Goal: Download file/media

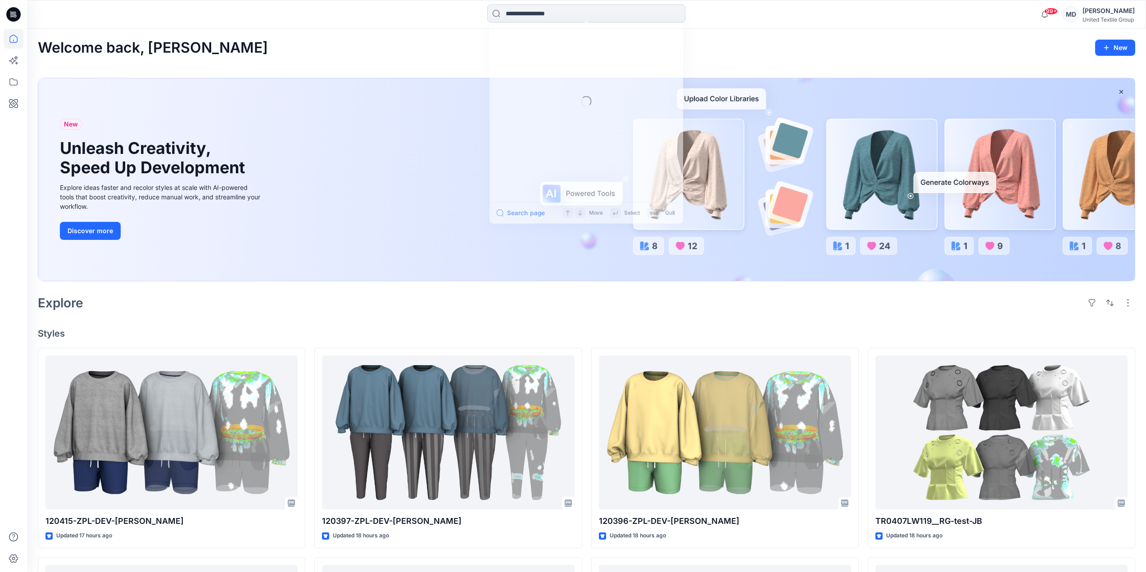
click at [540, 14] on input at bounding box center [586, 14] width 198 height 18
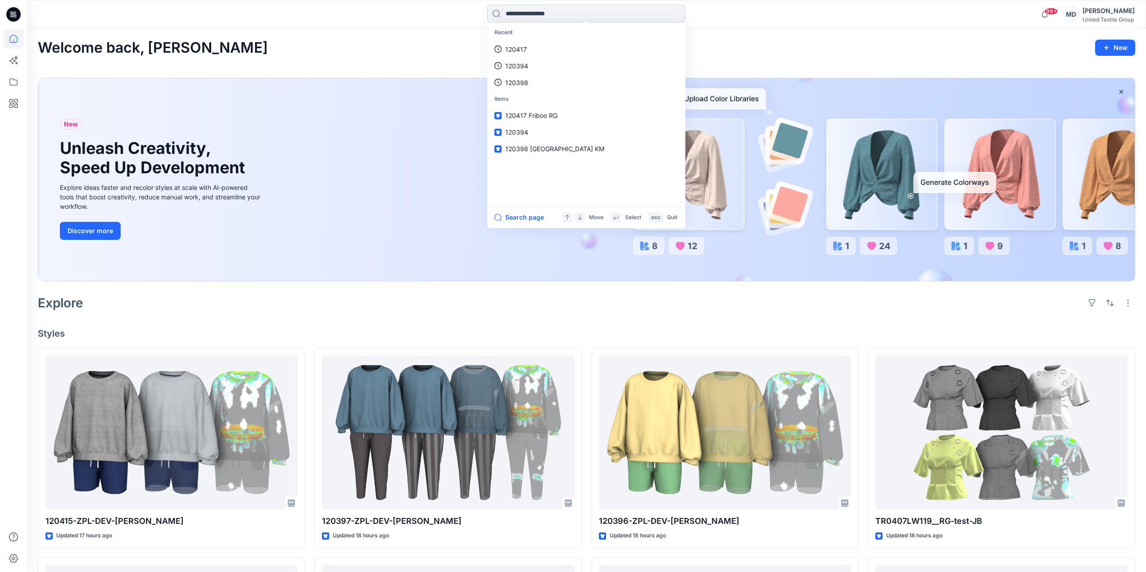
paste input "******"
type input "******"
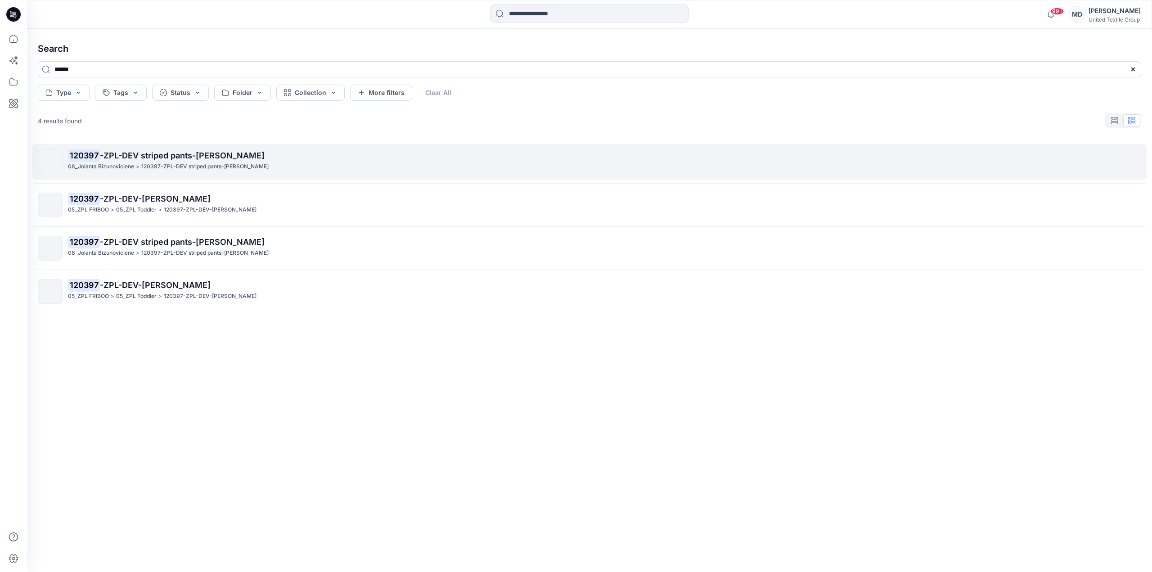
click at [180, 156] on span "-ZPL-DEV striped pants-[PERSON_NAME]" at bounding box center [182, 155] width 165 height 9
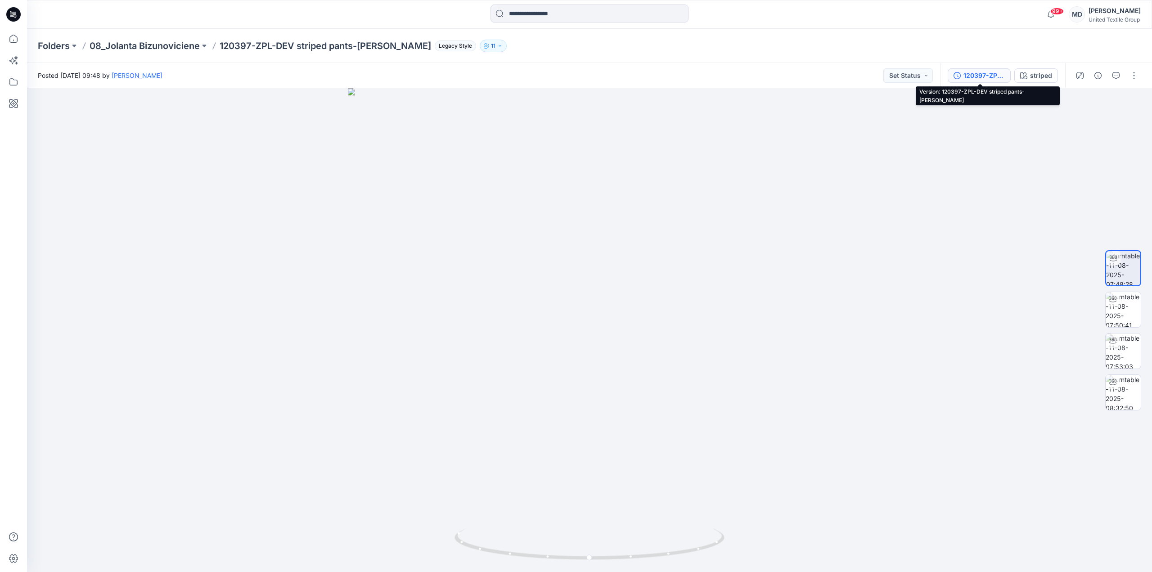
click at [978, 81] on button "120397-ZPL-DEV striped pants-[PERSON_NAME]" at bounding box center [979, 75] width 63 height 14
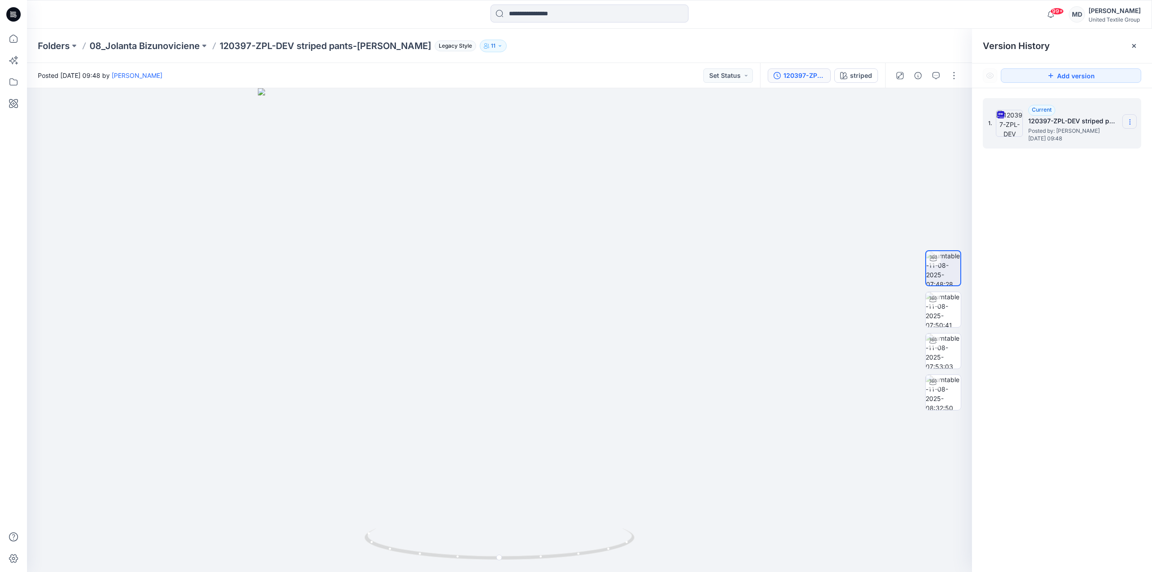
click at [1129, 124] on icon at bounding box center [1130, 121] width 7 height 7
click at [1097, 143] on span "Download Source BW File" at bounding box center [1084, 139] width 75 height 11
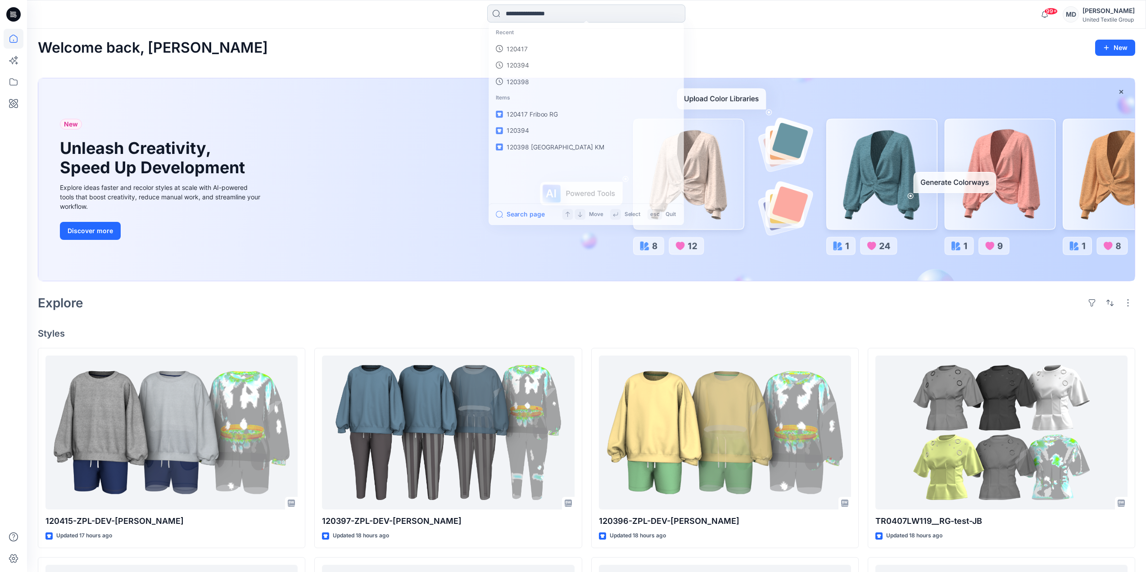
click at [559, 16] on input at bounding box center [586, 14] width 198 height 18
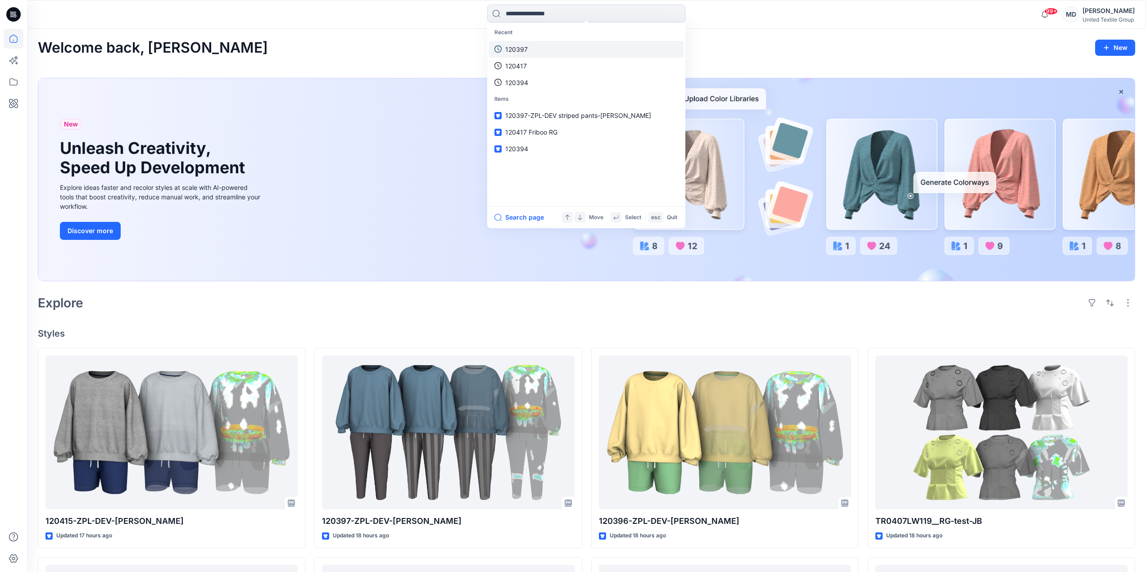
click at [536, 46] on link "120397" at bounding box center [586, 49] width 194 height 17
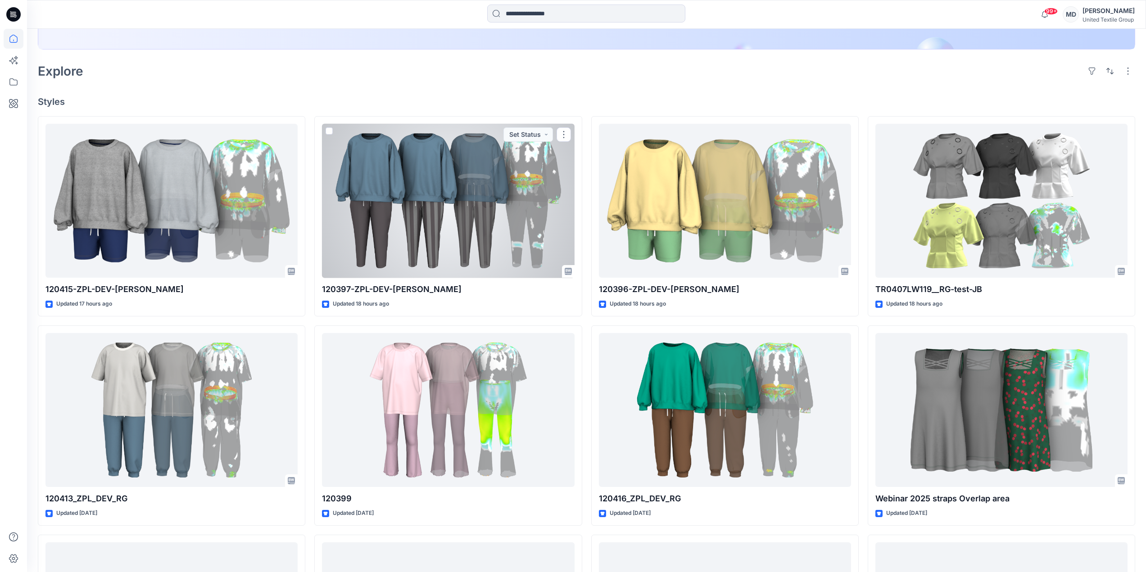
scroll to position [270, 0]
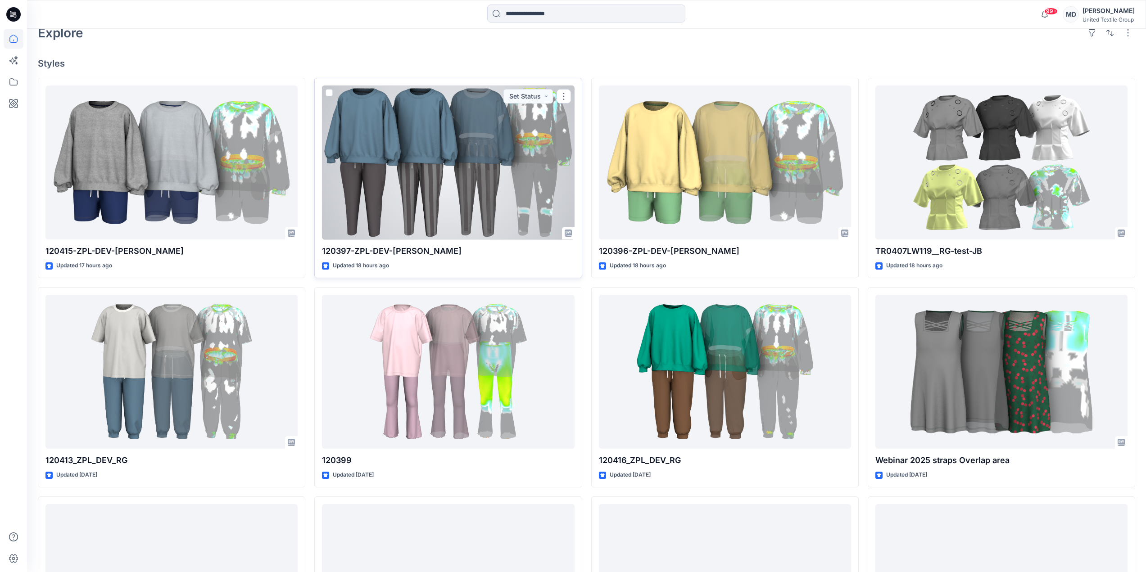
click at [389, 207] on div at bounding box center [448, 163] width 252 height 154
